Goal: Check status: Check status

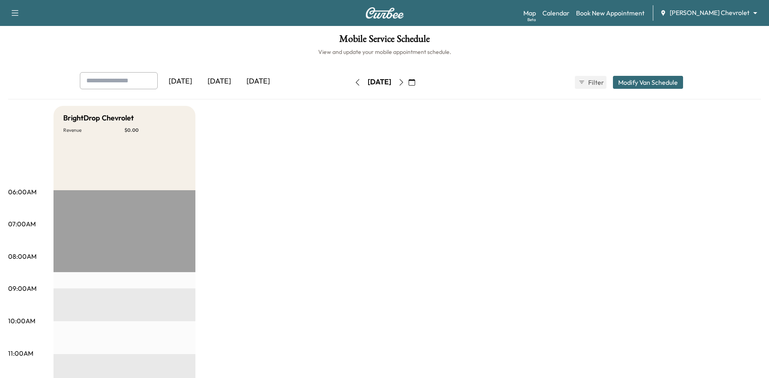
click at [354, 82] on icon "button" at bounding box center [357, 82] width 6 height 6
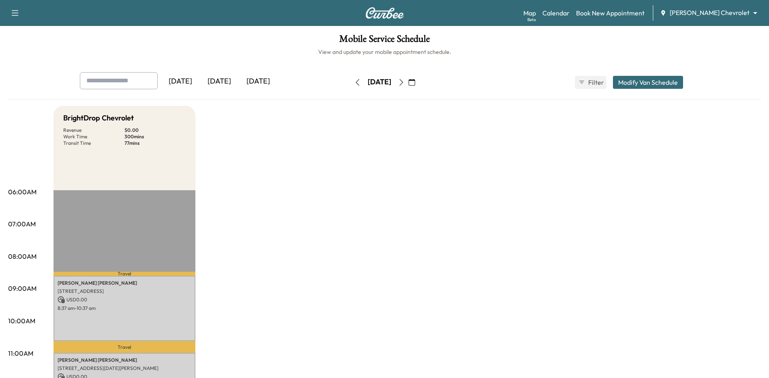
click at [354, 81] on icon "button" at bounding box center [357, 82] width 6 height 6
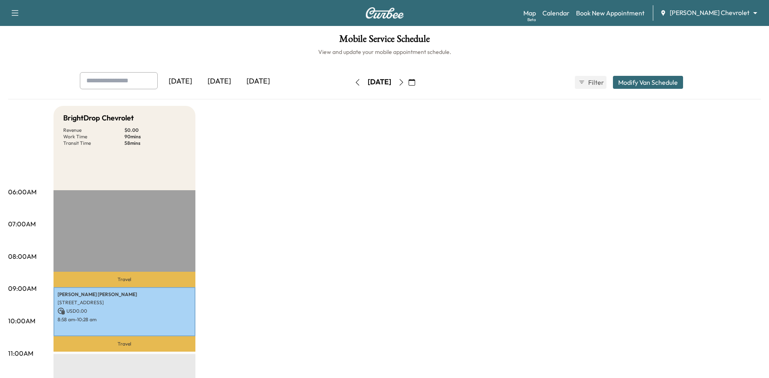
click at [405, 81] on icon "button" at bounding box center [401, 82] width 6 height 6
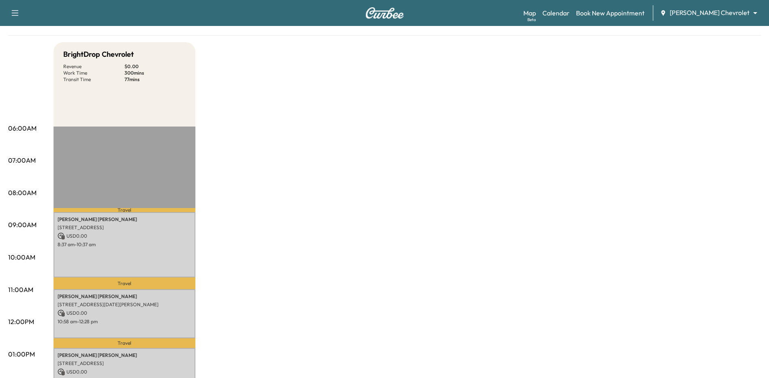
scroll to position [41, 0]
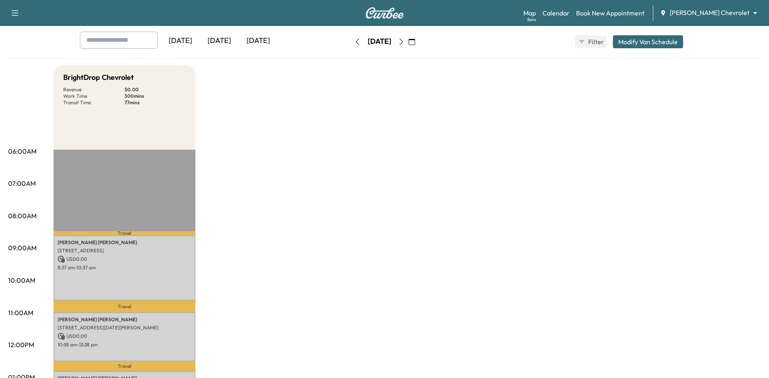
click at [403, 39] on icon "button" at bounding box center [401, 42] width 4 height 6
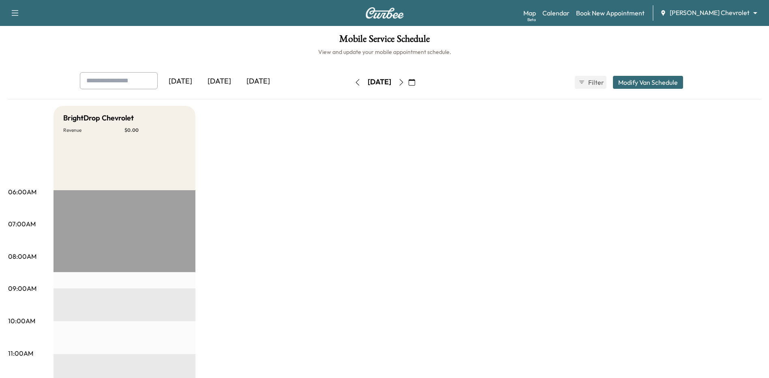
click at [354, 84] on icon "button" at bounding box center [357, 82] width 6 height 6
